Goal: Transaction & Acquisition: Download file/media

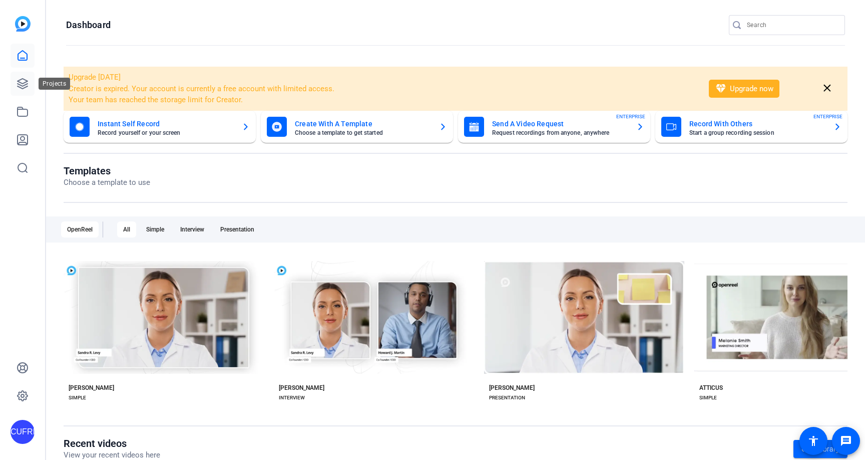
click at [24, 79] on icon at bounding box center [23, 84] width 10 height 10
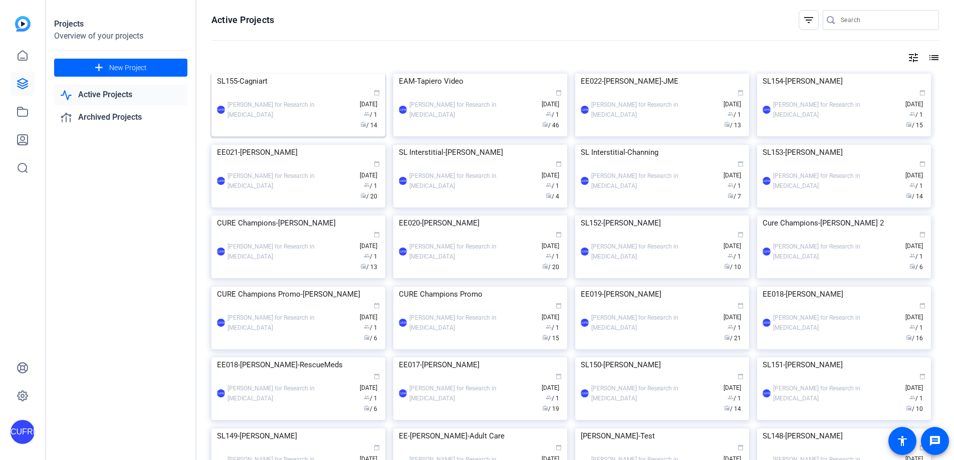
click at [325, 74] on img at bounding box center [298, 74] width 174 height 0
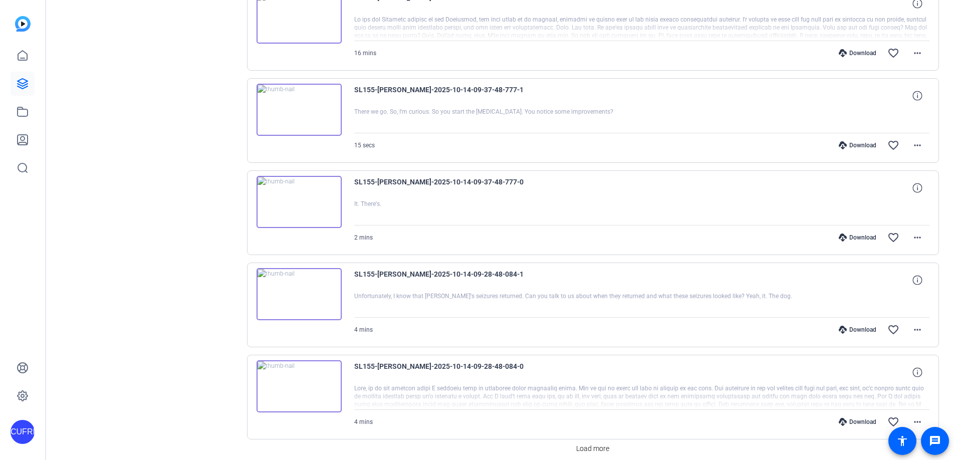
scroll to position [737, 0]
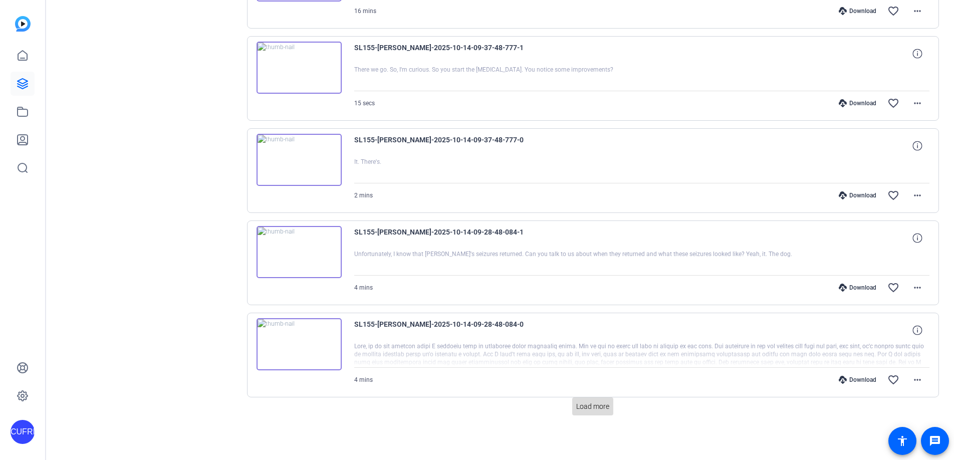
click at [593, 403] on span "Load more" at bounding box center [592, 406] width 33 height 11
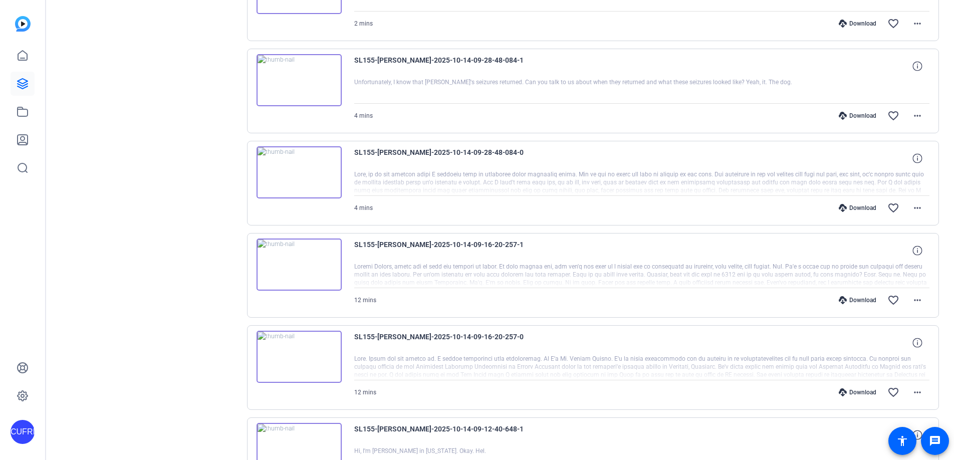
scroll to position [1088, 0]
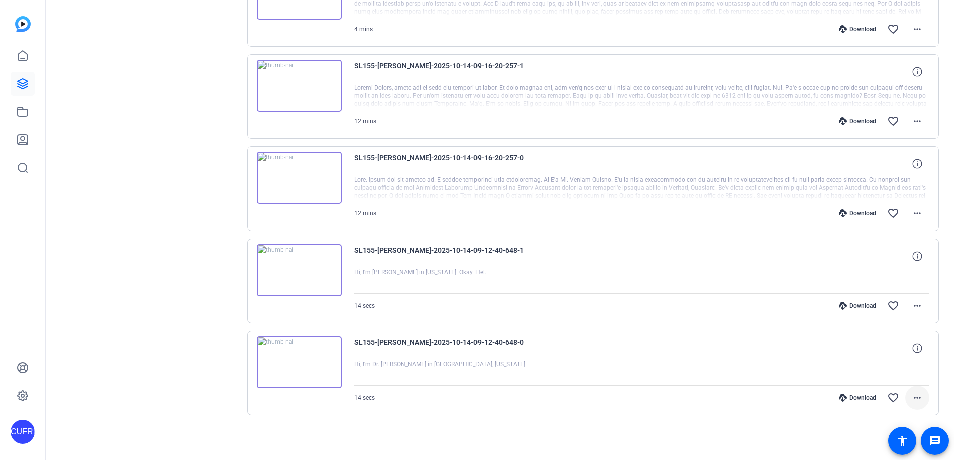
click at [865, 398] on mat-icon "more_horiz" at bounding box center [917, 398] width 12 height 12
click at [865, 301] on span "Download MP4" at bounding box center [891, 302] width 60 height 12
click at [865, 305] on mat-icon "more_horiz" at bounding box center [917, 305] width 12 height 12
click at [865, 349] on span "Download MP4" at bounding box center [891, 352] width 60 height 12
click at [606, 349] on div "SL155-[PERSON_NAME]-2025-10-14-09-12-40-648-0" at bounding box center [641, 348] width 575 height 24
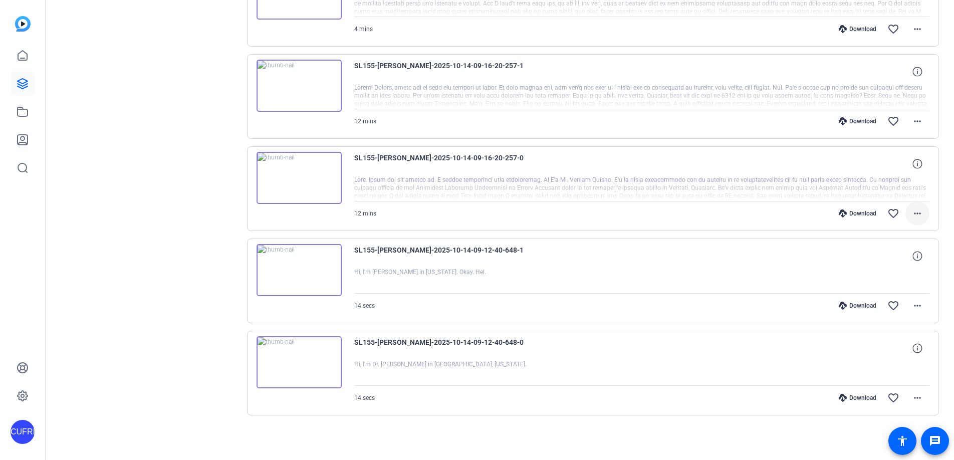
click at [865, 210] on mat-icon "more_horiz" at bounding box center [917, 213] width 12 height 12
click at [865, 260] on span "Download MP4" at bounding box center [891, 259] width 60 height 12
click at [865, 117] on mat-icon "more_horiz" at bounding box center [917, 121] width 12 height 12
click at [865, 168] on span "Download MP4" at bounding box center [891, 167] width 60 height 12
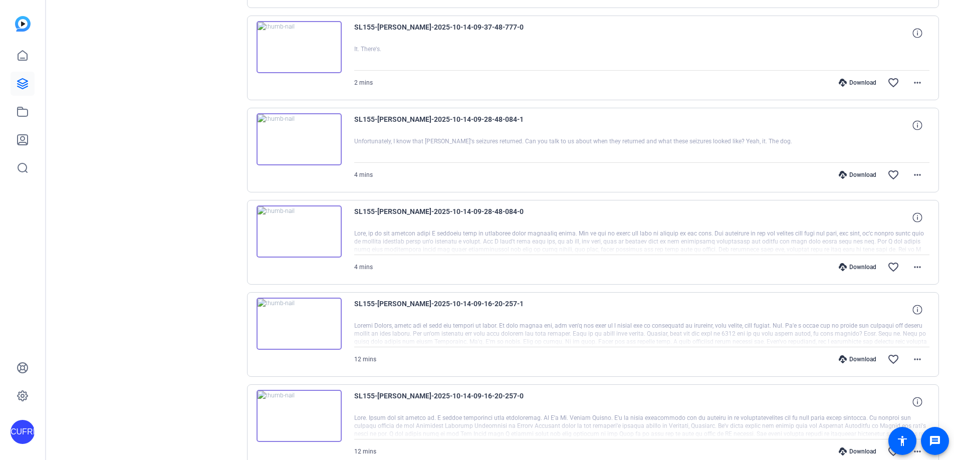
scroll to position [848, 0]
click at [865, 266] on mat-icon "more_horiz" at bounding box center [917, 269] width 12 height 12
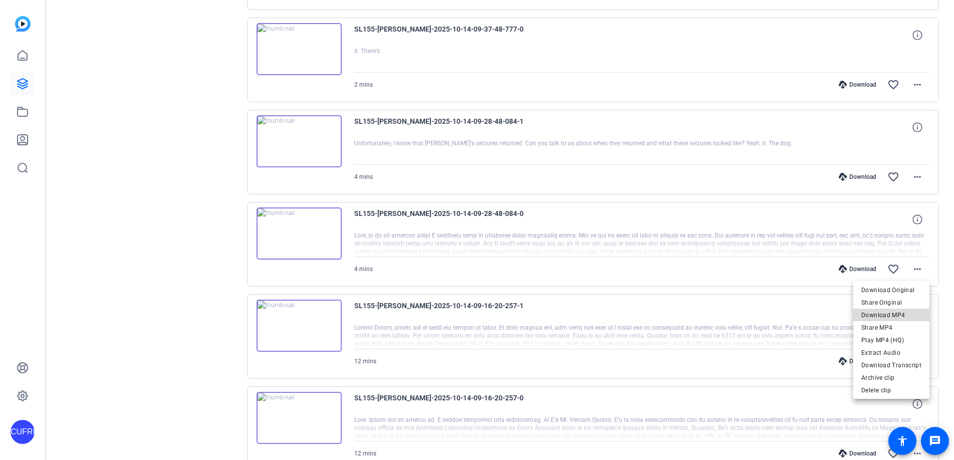
click at [865, 314] on span "Download MP4" at bounding box center [891, 315] width 60 height 12
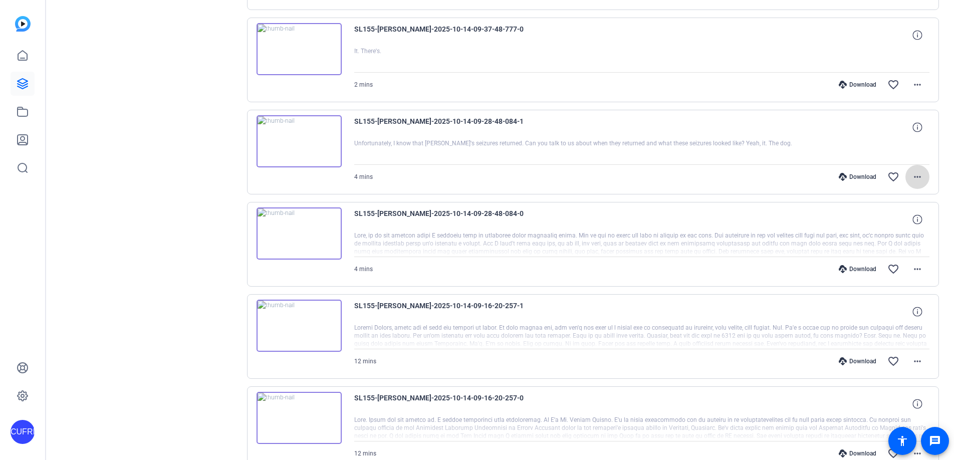
click at [865, 174] on mat-icon "more_horiz" at bounding box center [917, 177] width 12 height 12
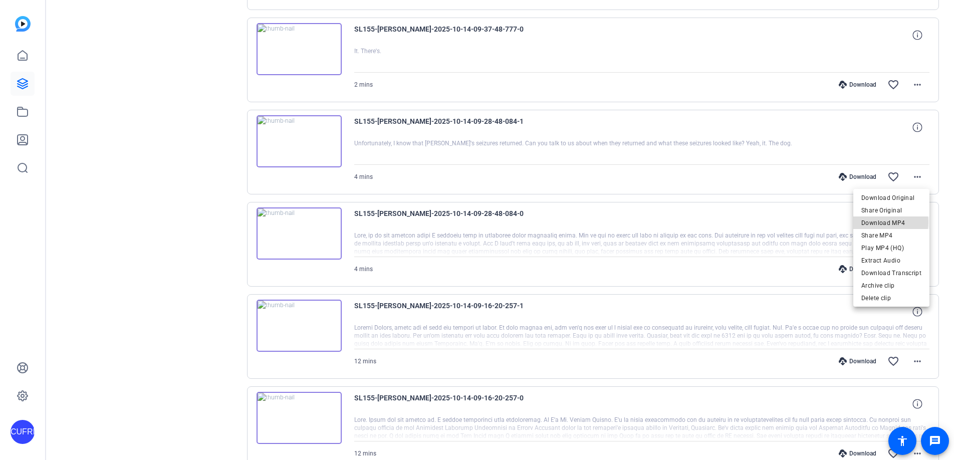
click at [865, 222] on span "Download MP4" at bounding box center [891, 223] width 60 height 12
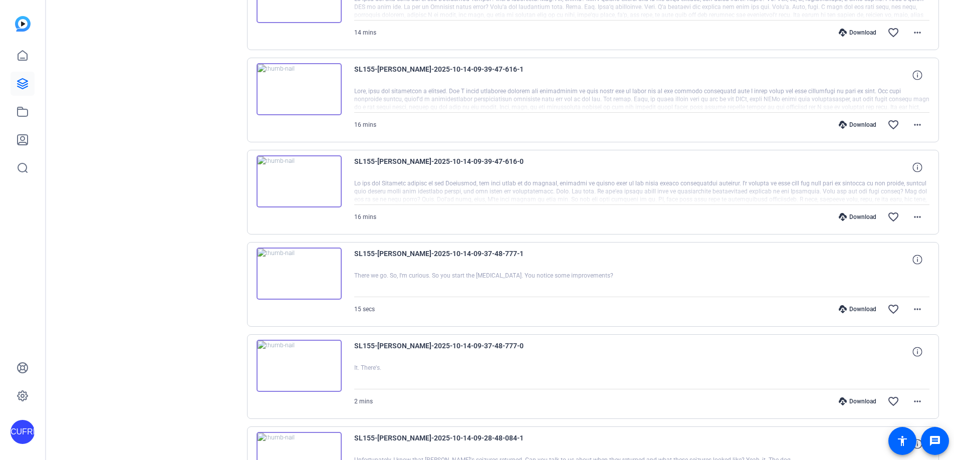
scroll to position [531, 0]
click at [865, 401] on mat-icon "more_horiz" at bounding box center [917, 402] width 12 height 12
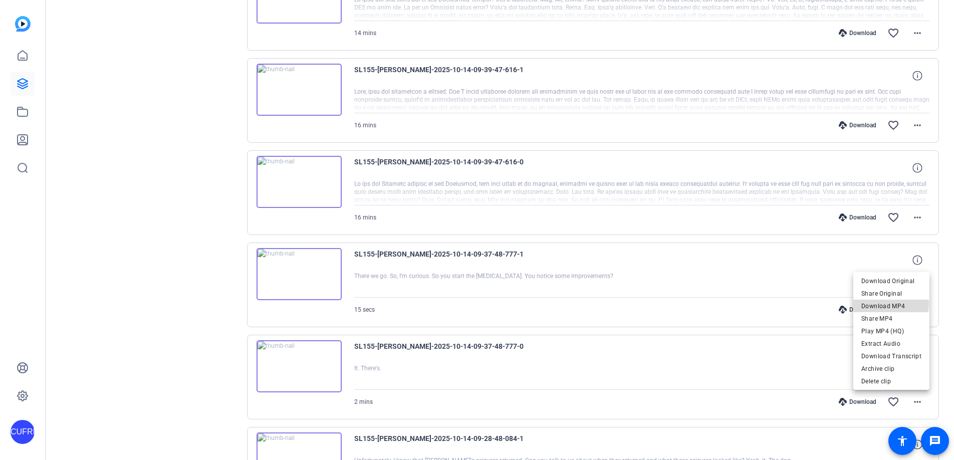
click at [865, 303] on span "Download MP4" at bounding box center [891, 306] width 60 height 12
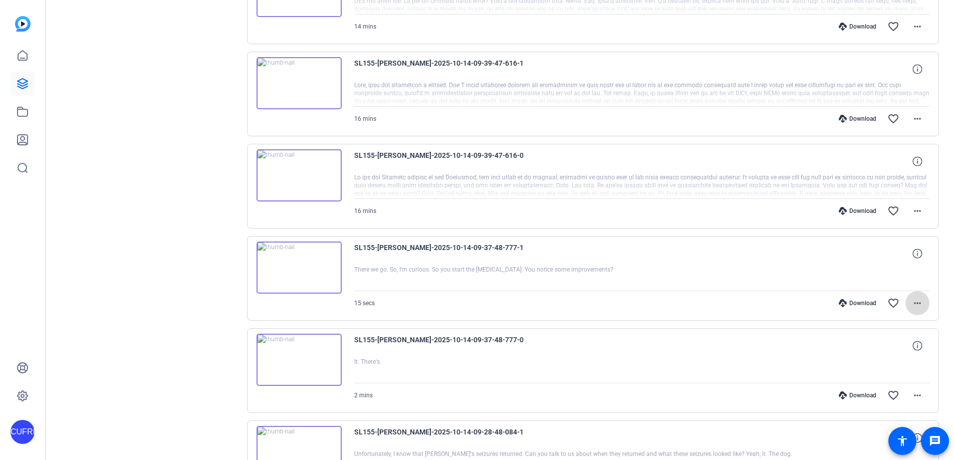
click at [865, 308] on mat-icon "more_horiz" at bounding box center [917, 303] width 12 height 12
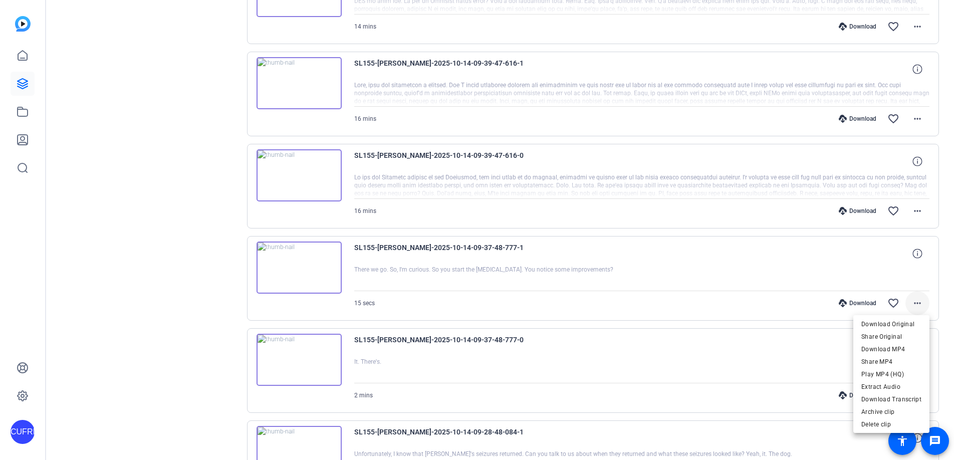
scroll to position [535, 0]
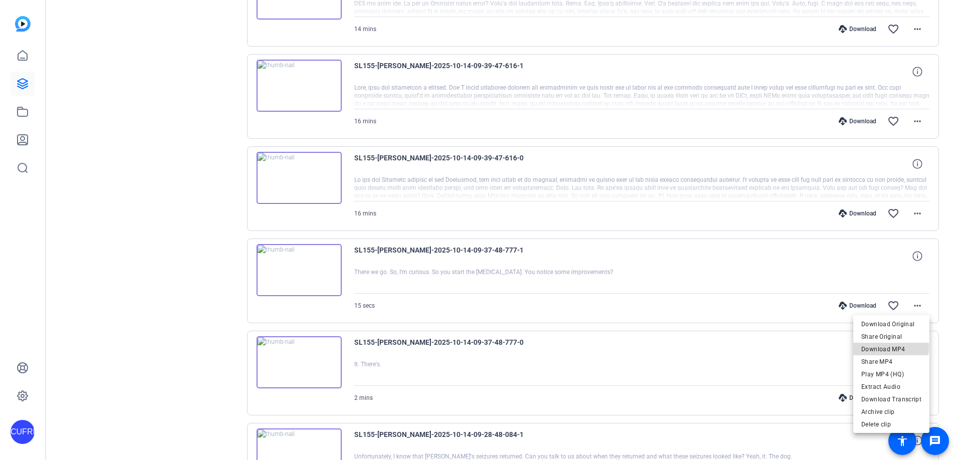
click at [865, 346] on span "Download MP4" at bounding box center [891, 349] width 60 height 12
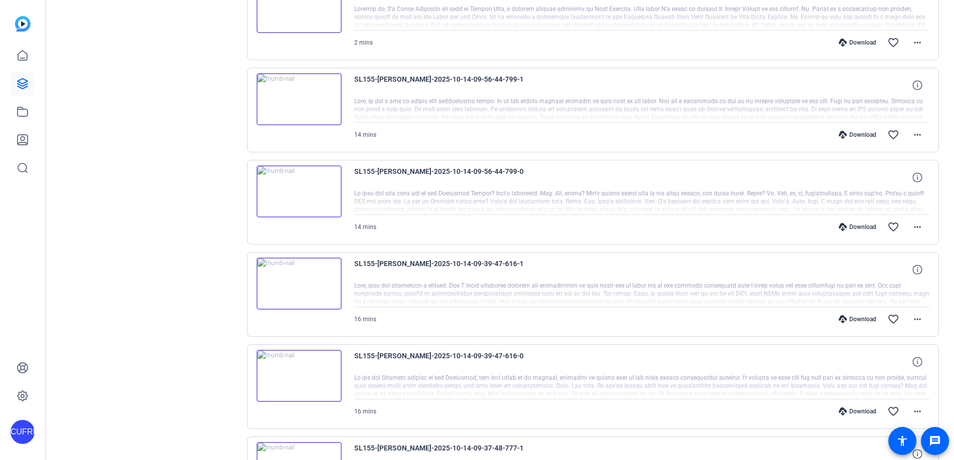
scroll to position [338, 0]
click at [865, 408] on mat-icon "more_horiz" at bounding box center [917, 411] width 12 height 12
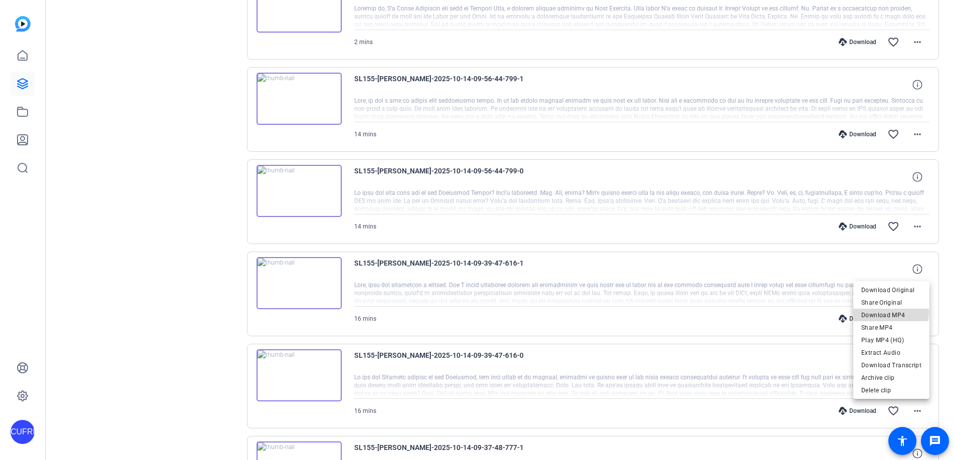
click at [865, 311] on span "Download MP4" at bounding box center [891, 315] width 60 height 12
click at [865, 316] on mat-icon "more_horiz" at bounding box center [917, 319] width 12 height 12
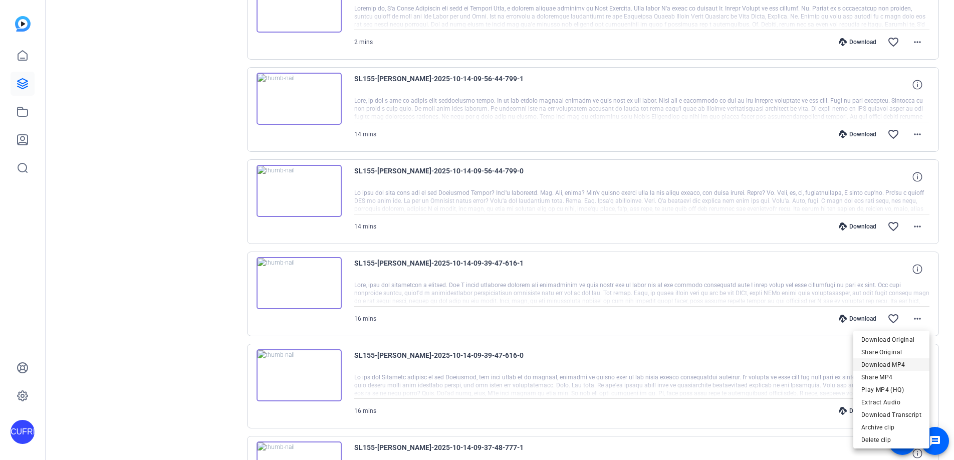
click at [865, 364] on span "Download MP4" at bounding box center [891, 365] width 60 height 12
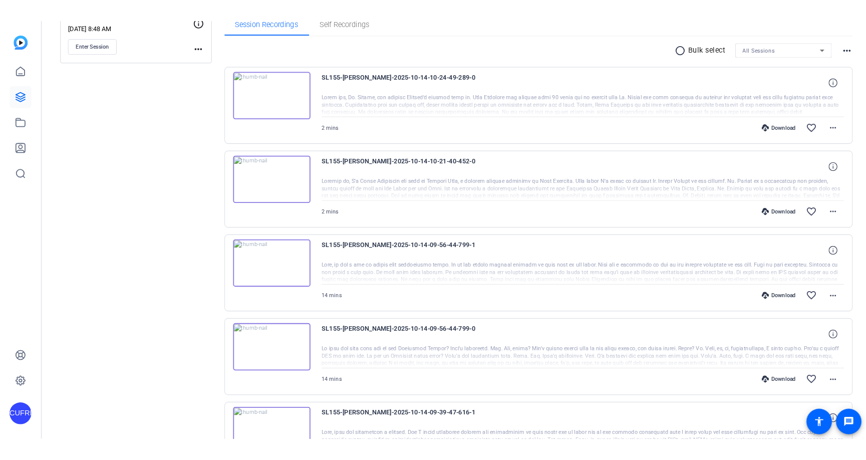
scroll to position [172, 0]
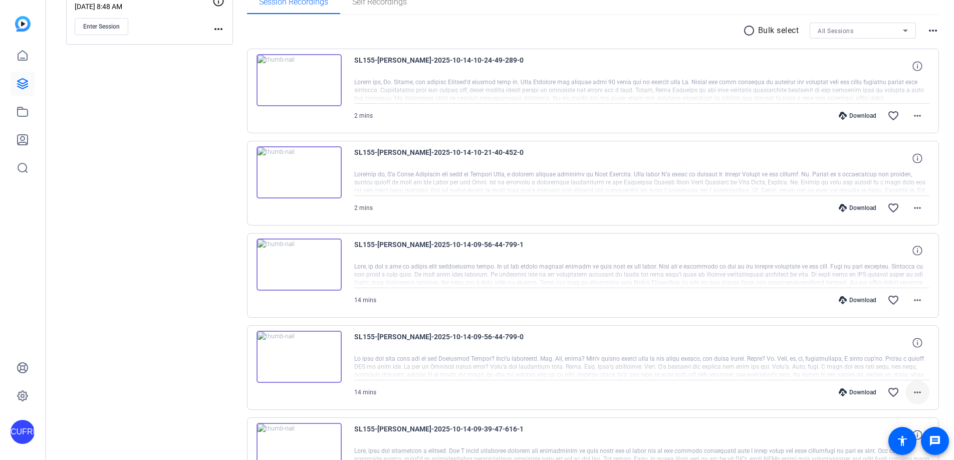
click at [865, 391] on mat-icon "more_horiz" at bounding box center [917, 392] width 12 height 12
click at [865, 297] on span "Download MP4" at bounding box center [891, 296] width 60 height 12
click at [865, 298] on mat-icon "more_horiz" at bounding box center [917, 300] width 12 height 12
click at [865, 346] on span "Download MP4" at bounding box center [891, 346] width 60 height 12
click at [865, 206] on mat-icon "more_horiz" at bounding box center [917, 208] width 12 height 12
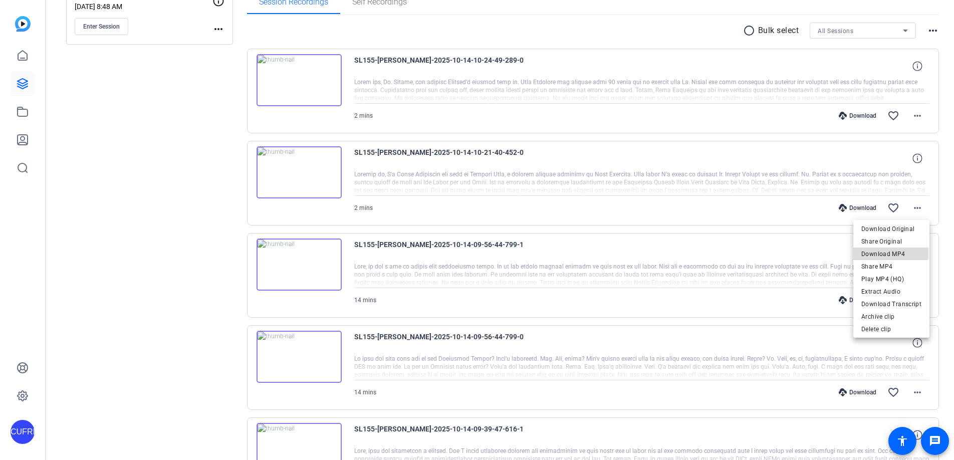
click at [865, 252] on span "Download MP4" at bounding box center [891, 254] width 60 height 12
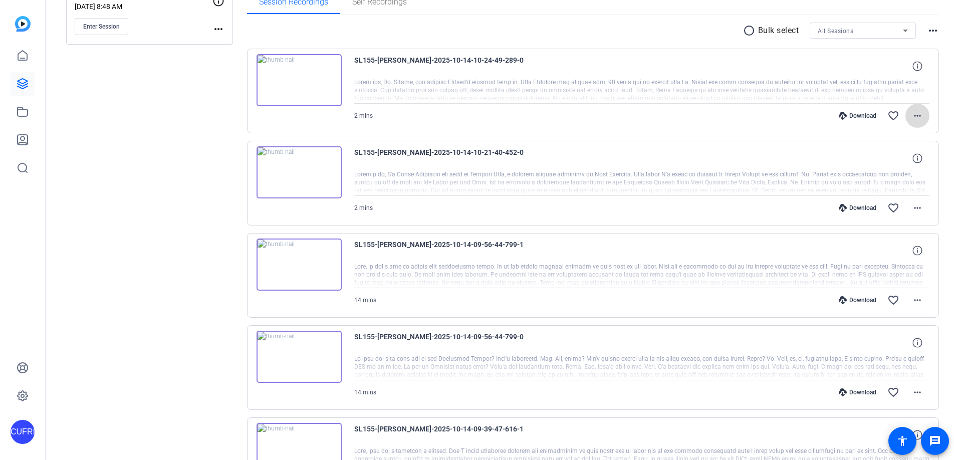
click at [865, 114] on mat-icon "more_horiz" at bounding box center [917, 116] width 12 height 12
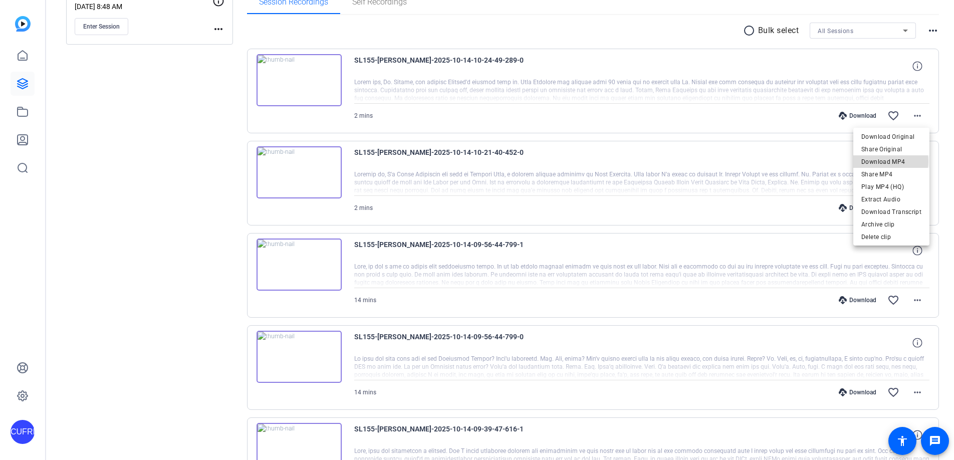
click at [865, 161] on span "Download MP4" at bounding box center [891, 162] width 60 height 12
